Goal: Ask a question

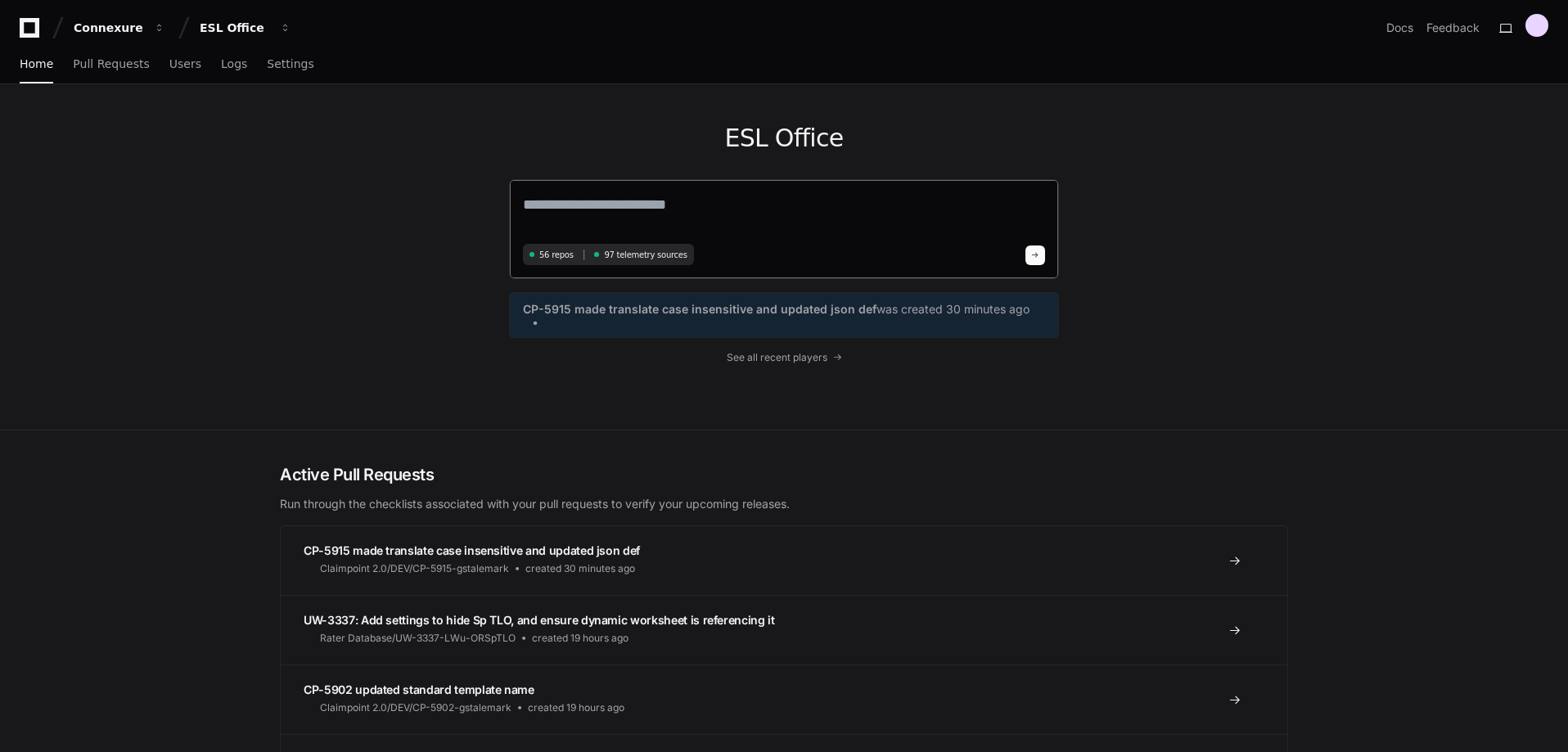
click at [669, 209] on textarea at bounding box center [784, 216] width 522 height 46
type textarea "*"
click at [812, 355] on span "See all recent players" at bounding box center [777, 356] width 101 height 13
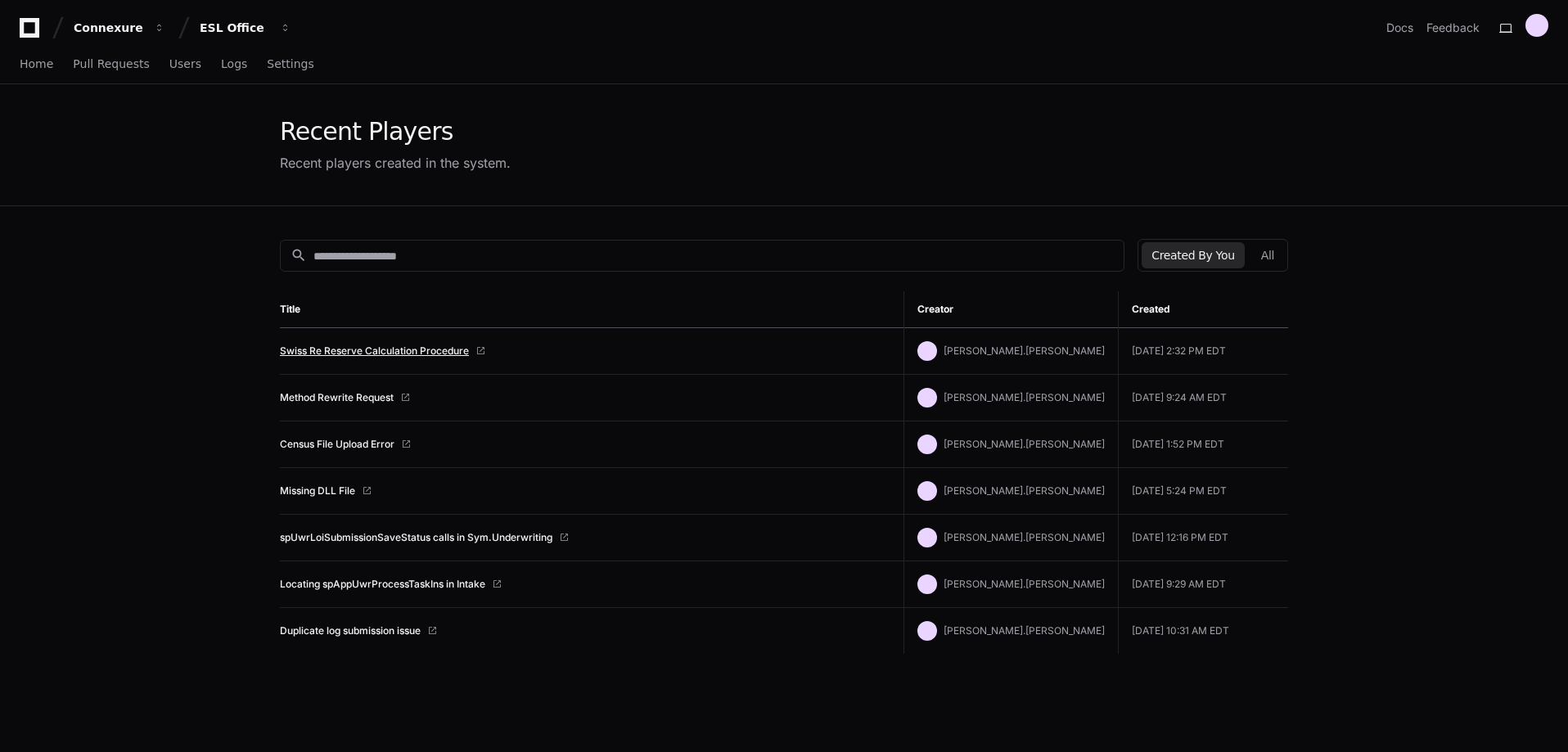
click at [387, 350] on link "Swiss Re Reserve Calculation Procedure" at bounding box center [375, 351] width 189 height 13
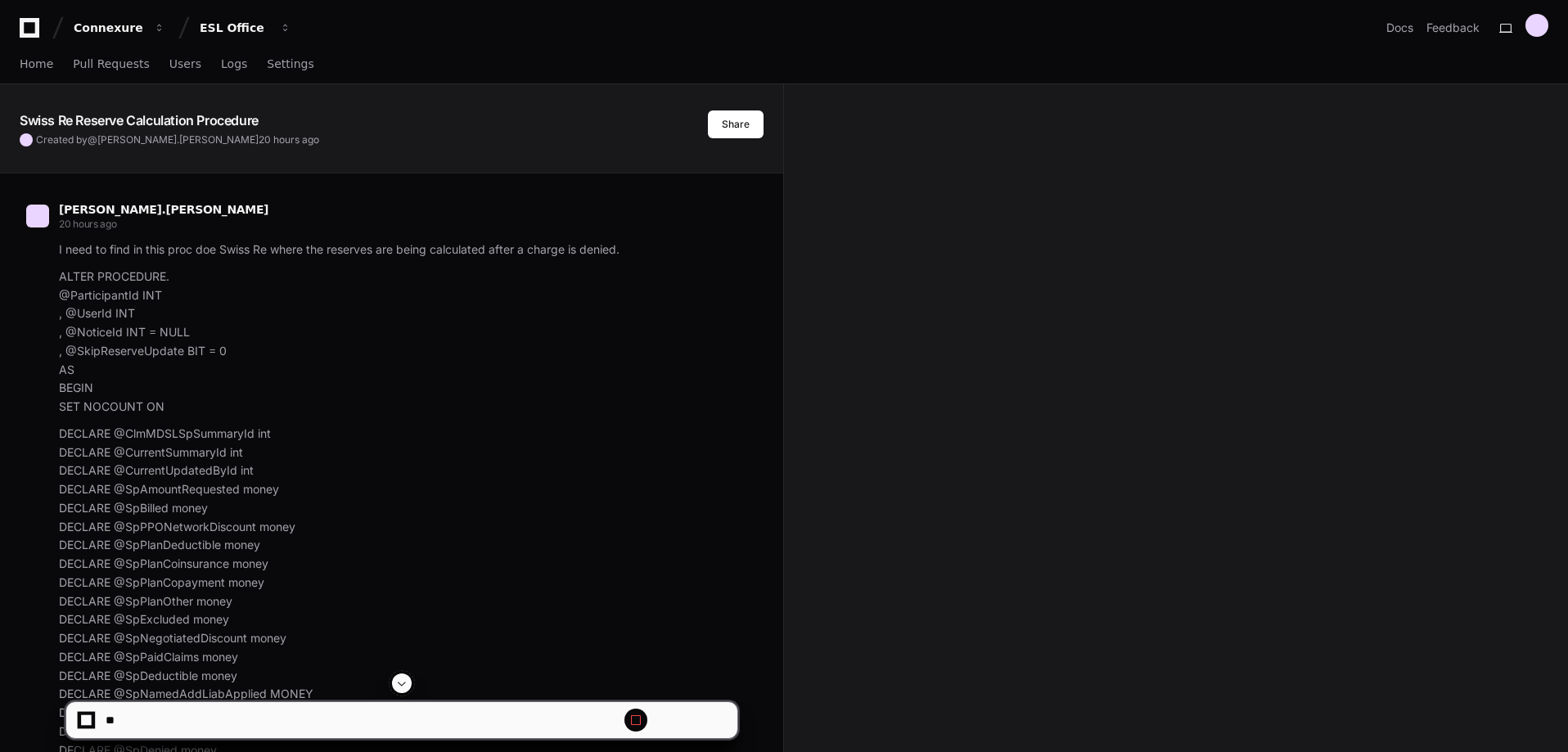
click at [401, 679] on span at bounding box center [402, 683] width 13 height 13
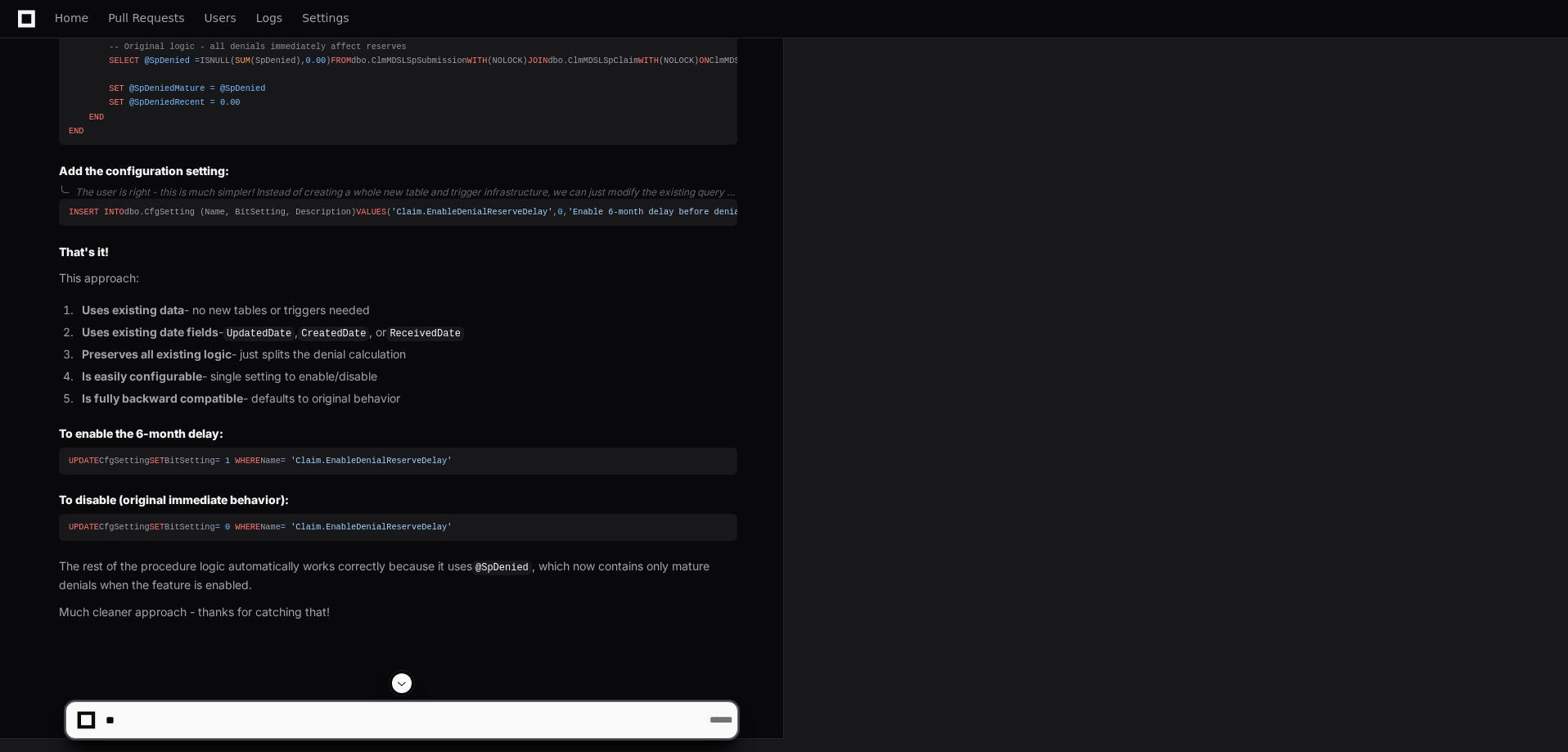
scroll to position [38641, 0]
click at [351, 716] on textarea at bounding box center [363, 721] width 522 height 36
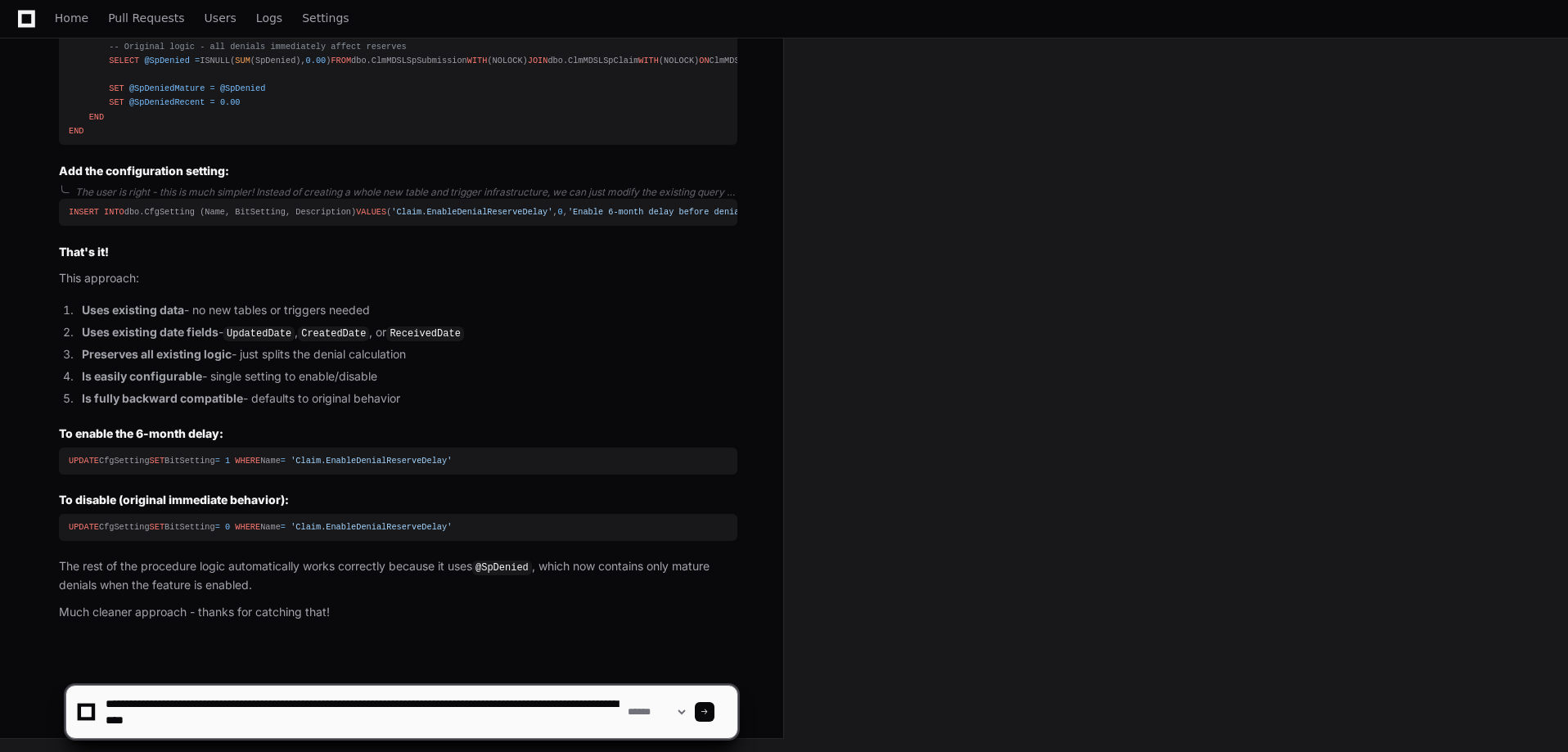
click at [375, 717] on textarea at bounding box center [363, 711] width 522 height 52
click at [295, 720] on textarea at bounding box center [363, 711] width 522 height 52
drag, startPoint x: 188, startPoint y: 718, endPoint x: 518, endPoint y: 724, distance: 330.1
click at [518, 724] on textarea at bounding box center [363, 711] width 522 height 52
type textarea "**********"
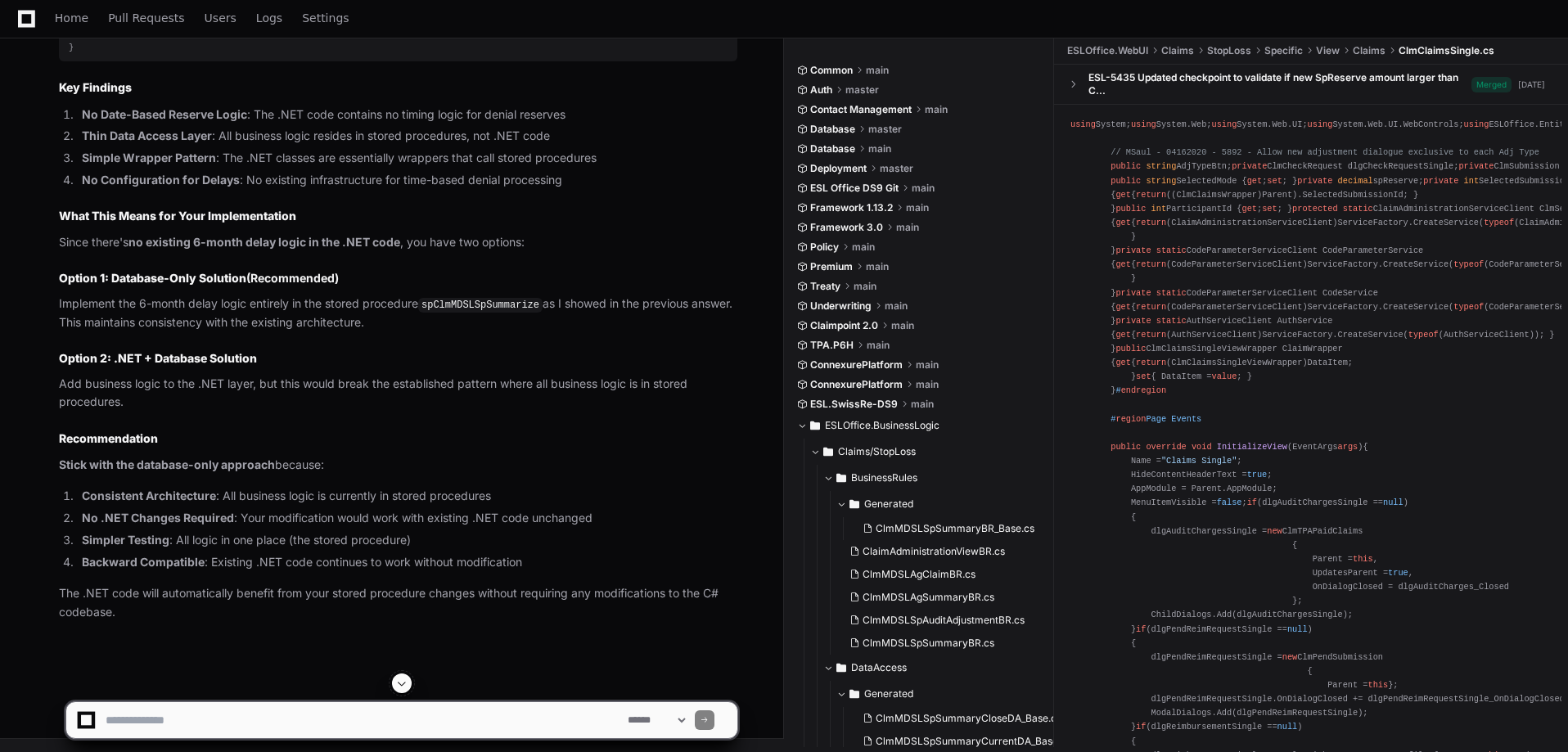
scroll to position [40567, 0]
